Goal: Browse casually: Explore the website without a specific task or goal

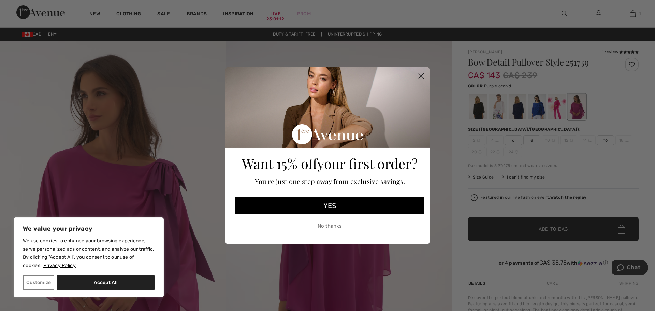
click at [425, 76] on circle "Close dialog" at bounding box center [421, 75] width 11 height 11
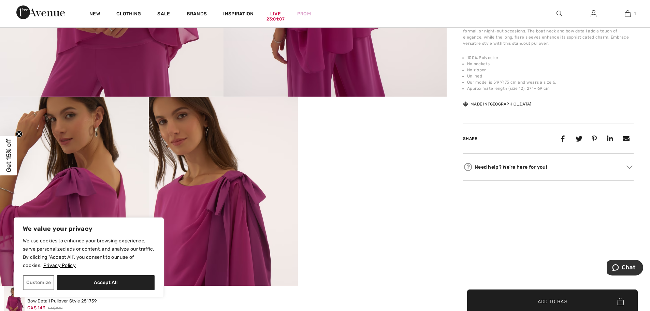
scroll to position [307, 0]
